Goal: Use online tool/utility: Utilize a website feature to perform a specific function

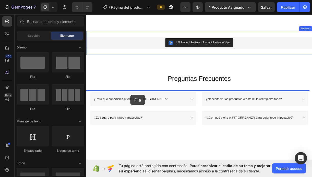
scroll to position [589, 0]
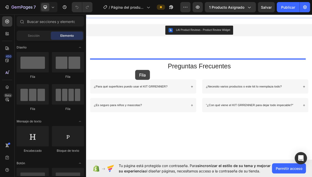
drag, startPoint x: 119, startPoint y: 78, endPoint x: 153, endPoint y: 91, distance: 36.2
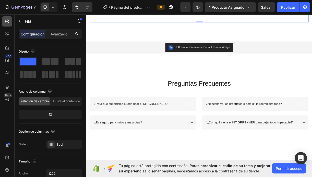
click at [6, 22] on icon at bounding box center [7, 22] width 4 height 4
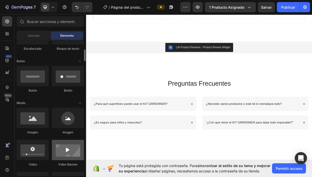
scroll to position [128, 0]
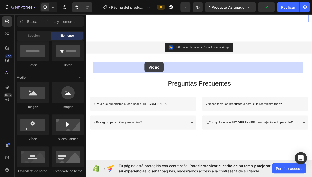
drag, startPoint x: 122, startPoint y: 136, endPoint x: 164, endPoint y: 84, distance: 67.2
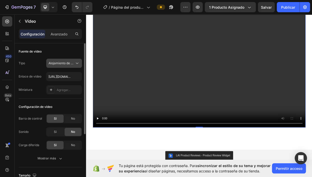
click at [58, 63] on span "Alojamiento de videos" at bounding box center [64, 63] width 32 height 4
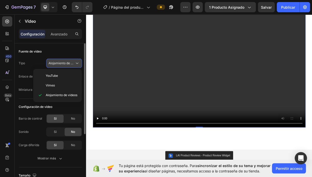
click at [58, 63] on span "Alojamiento de videos" at bounding box center [64, 63] width 32 height 4
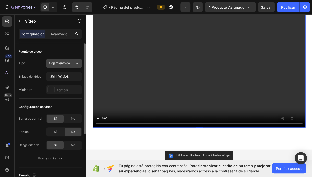
click at [63, 62] on span "Alojamiento de videos" at bounding box center [64, 63] width 32 height 4
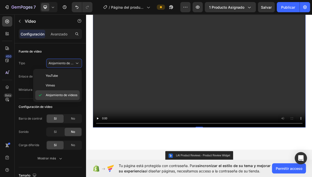
click at [62, 94] on span "Alojamiento de videos" at bounding box center [62, 95] width 32 height 5
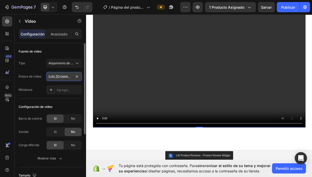
click at [57, 78] on input "[URL][DOMAIN_NAME]" at bounding box center [64, 76] width 36 height 9
click at [61, 79] on input "[URL][DOMAIN_NAME]" at bounding box center [64, 76] width 36 height 9
paste input "[URL][DOMAIN_NAME]"
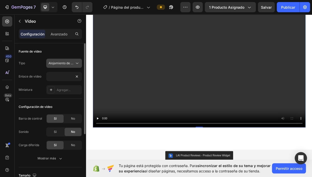
click at [65, 63] on span "Alojamiento de videos" at bounding box center [64, 63] width 32 height 4
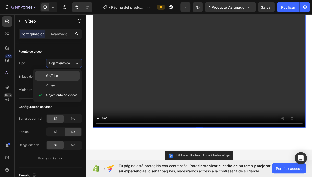
scroll to position [0, 0]
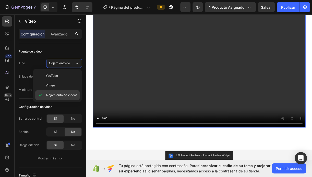
click at [62, 95] on span "Alojamiento de videos" at bounding box center [62, 95] width 32 height 5
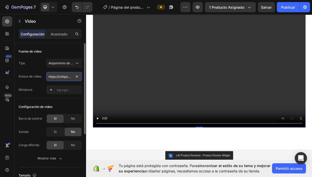
click at [57, 77] on input "https://chttps://[DOMAIN_NAME][URL][DOMAIN_NAME]" at bounding box center [64, 76] width 36 height 9
paste input "text"
type input "[URL][DOMAIN_NAME]"
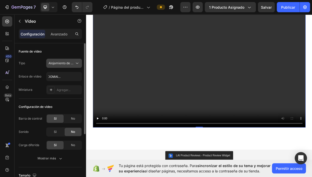
click at [58, 61] on span "Alojamiento de videos" at bounding box center [64, 63] width 32 height 4
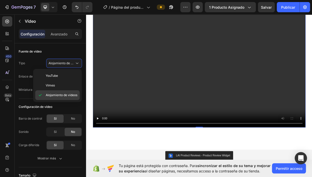
click at [62, 94] on span "Alojamiento de videos" at bounding box center [62, 95] width 32 height 5
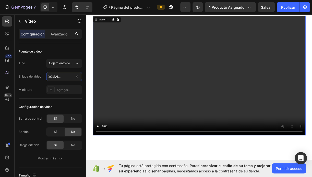
scroll to position [563, 0]
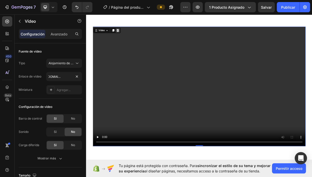
click at [128, 39] on icon at bounding box center [128, 37] width 3 height 4
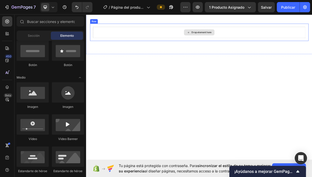
click at [152, 47] on div "Drop element here" at bounding box center [239, 39] width 288 height 15
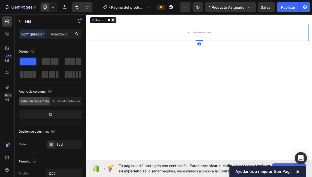
click at [123, 26] on div at bounding box center [122, 23] width 6 height 6
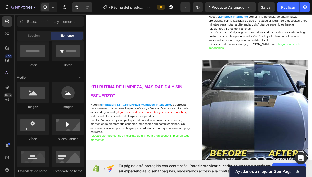
scroll to position [334, 0]
